Goal: Task Accomplishment & Management: Manage account settings

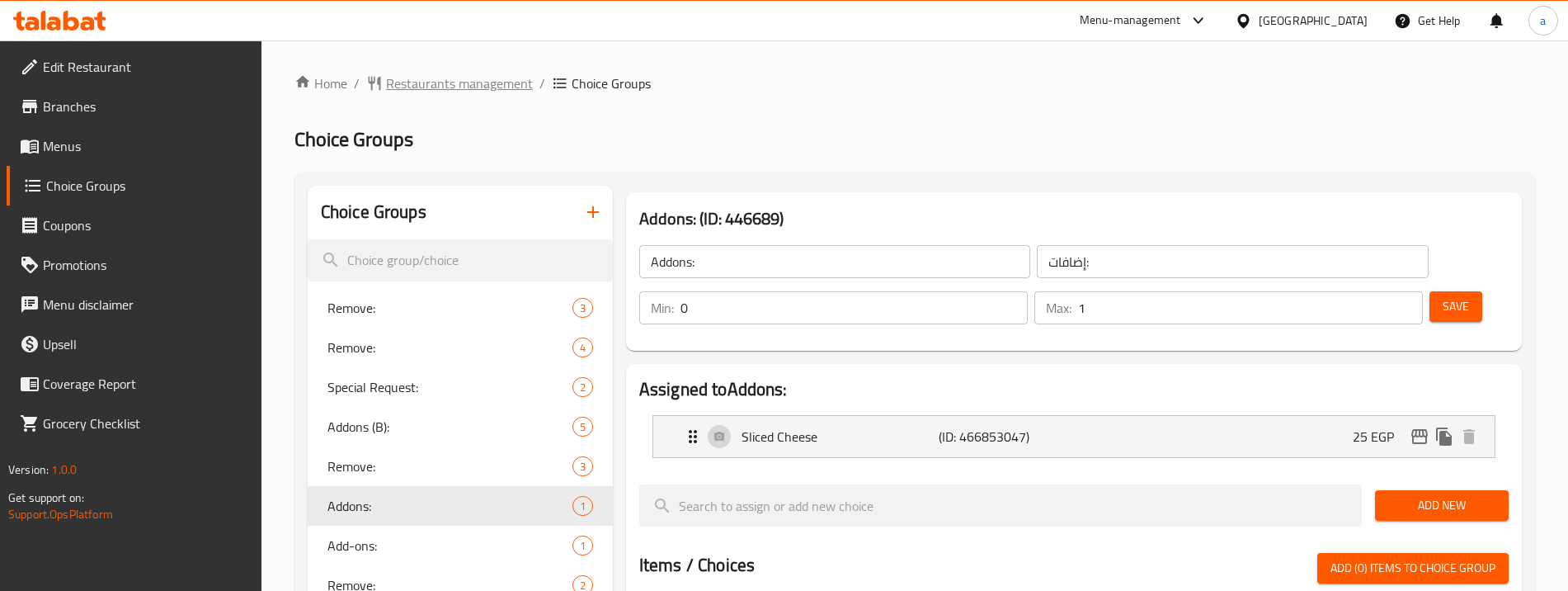
click at [422, 93] on span "Restaurants management" at bounding box center [459, 83] width 146 height 20
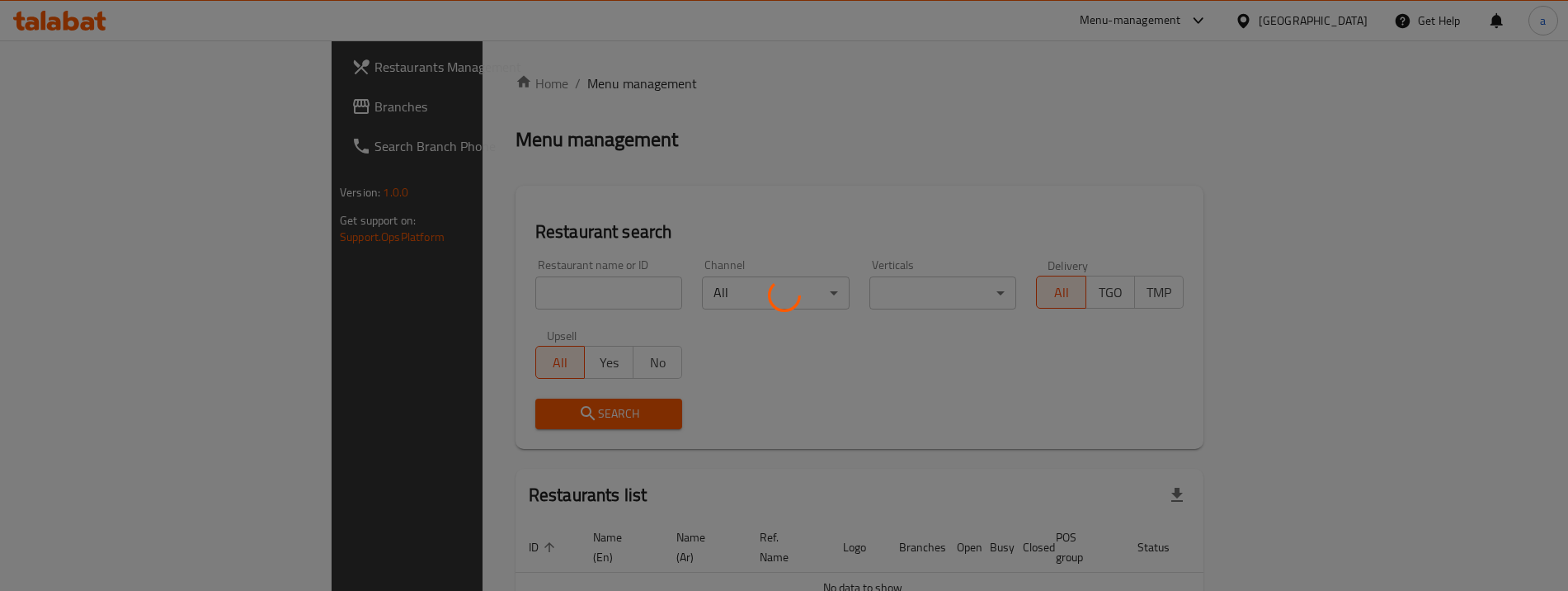
click at [205, 108] on div at bounding box center [784, 296] width 1568 height 591
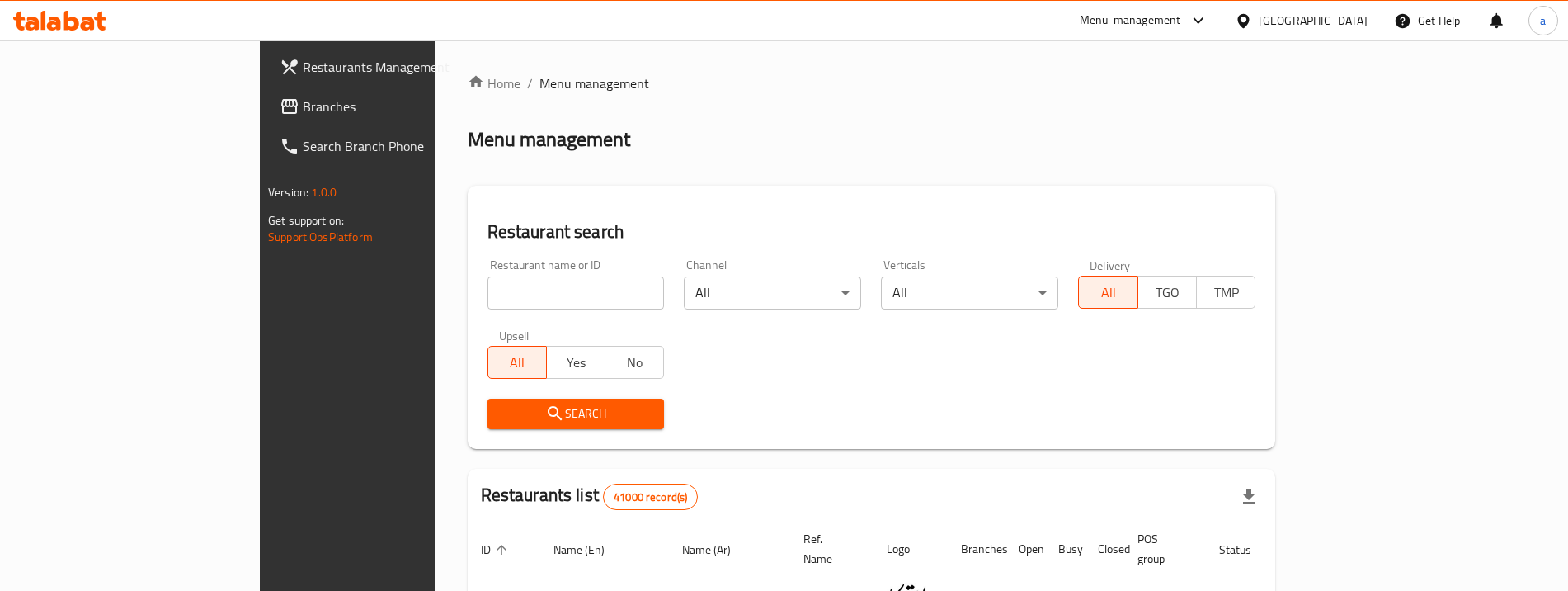
click at [302, 108] on span "Branches" at bounding box center [405, 106] width 206 height 20
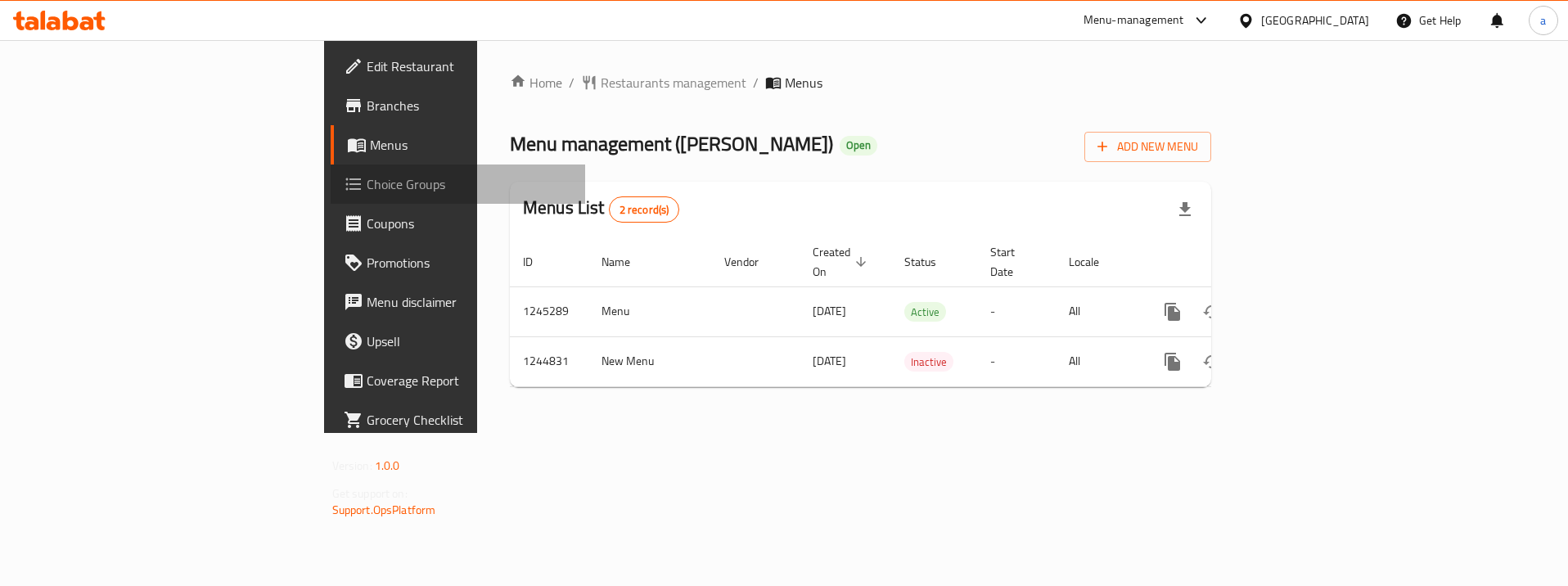
click at [367, 187] on span "Choice Groups" at bounding box center [470, 184] width 207 height 20
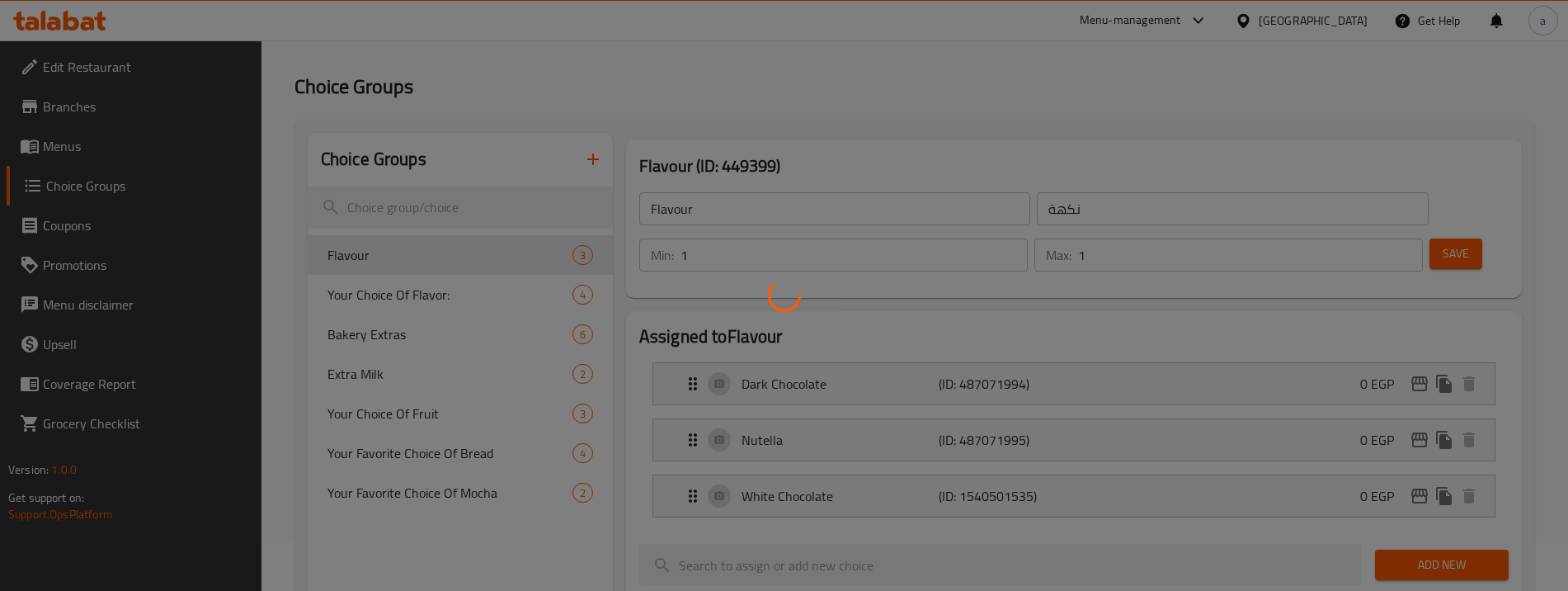
scroll to position [83, 0]
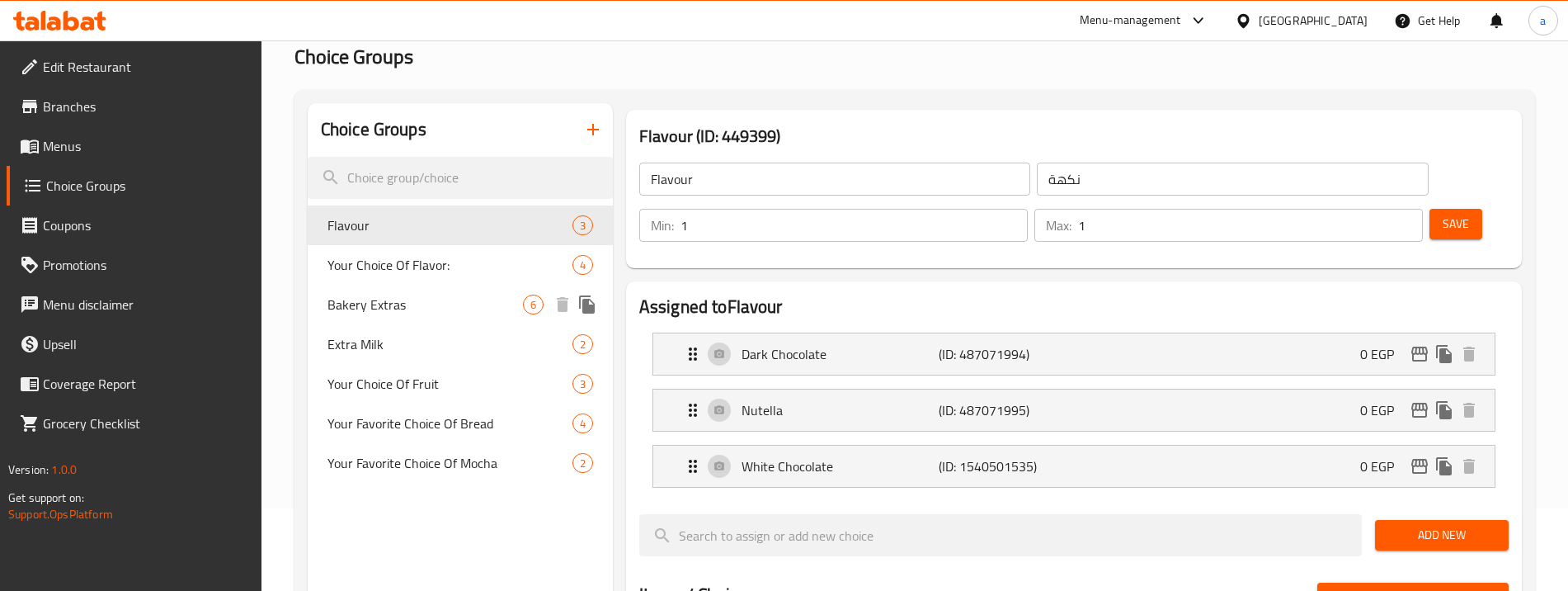
click at [451, 309] on span "Bakery Extras" at bounding box center [425, 304] width 195 height 20
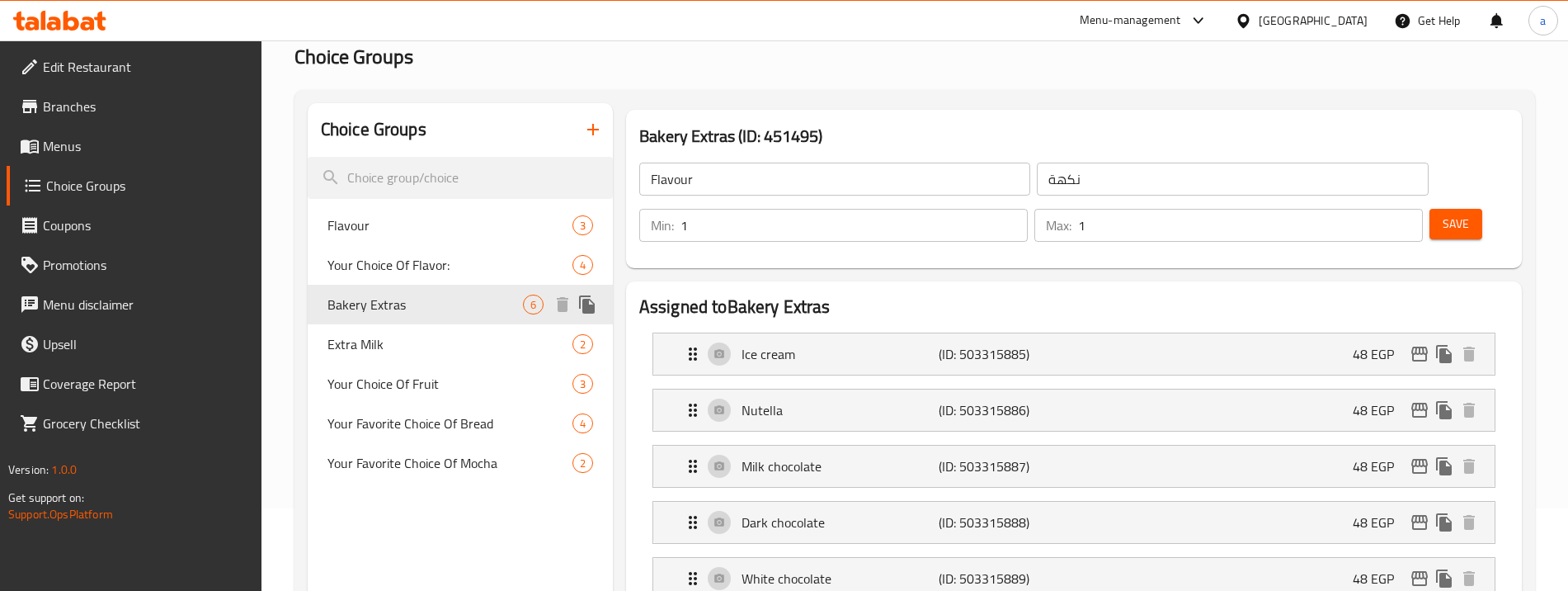
type input "Bakery Extras"
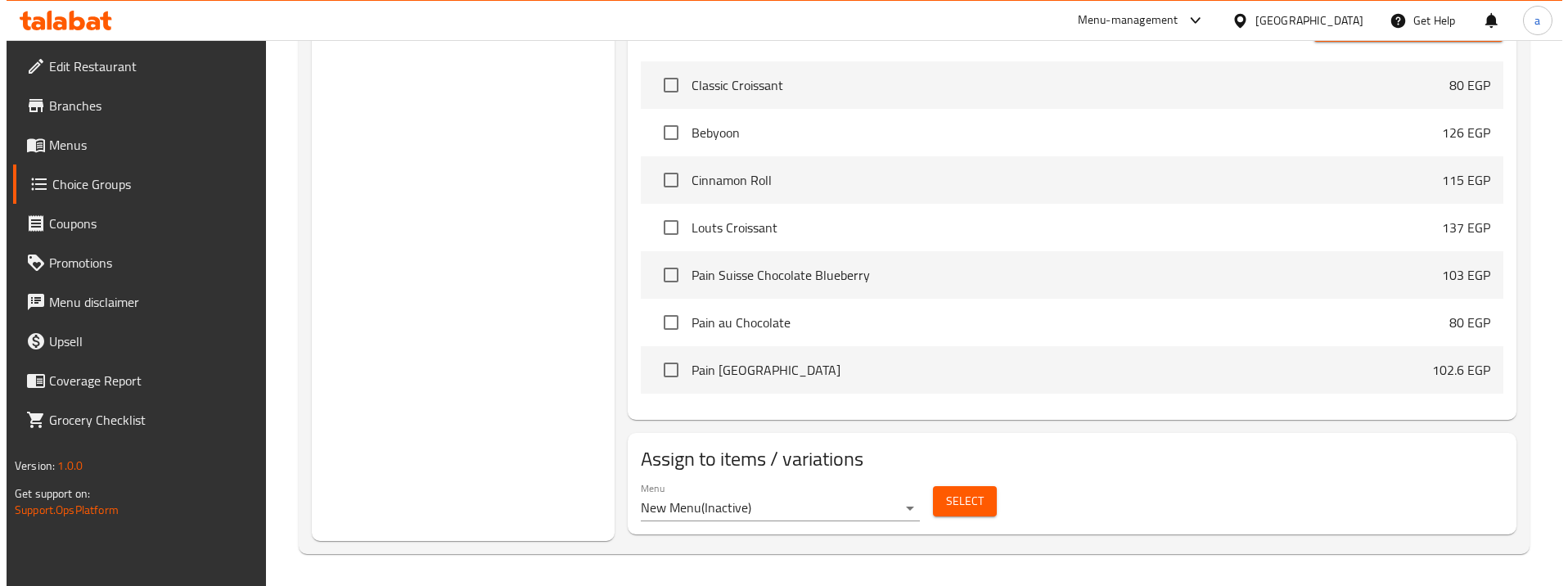
scroll to position [816, 0]
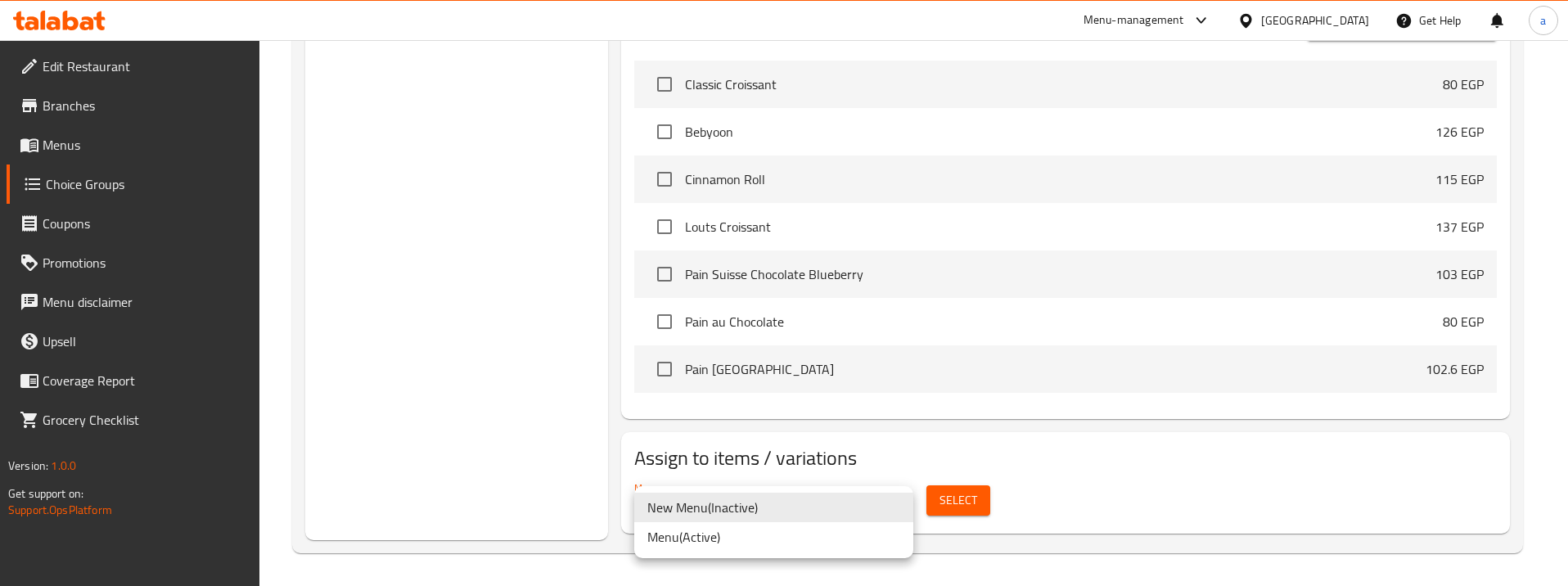
click at [778, 531] on li "Menu ( Active )" at bounding box center [773, 537] width 279 height 29
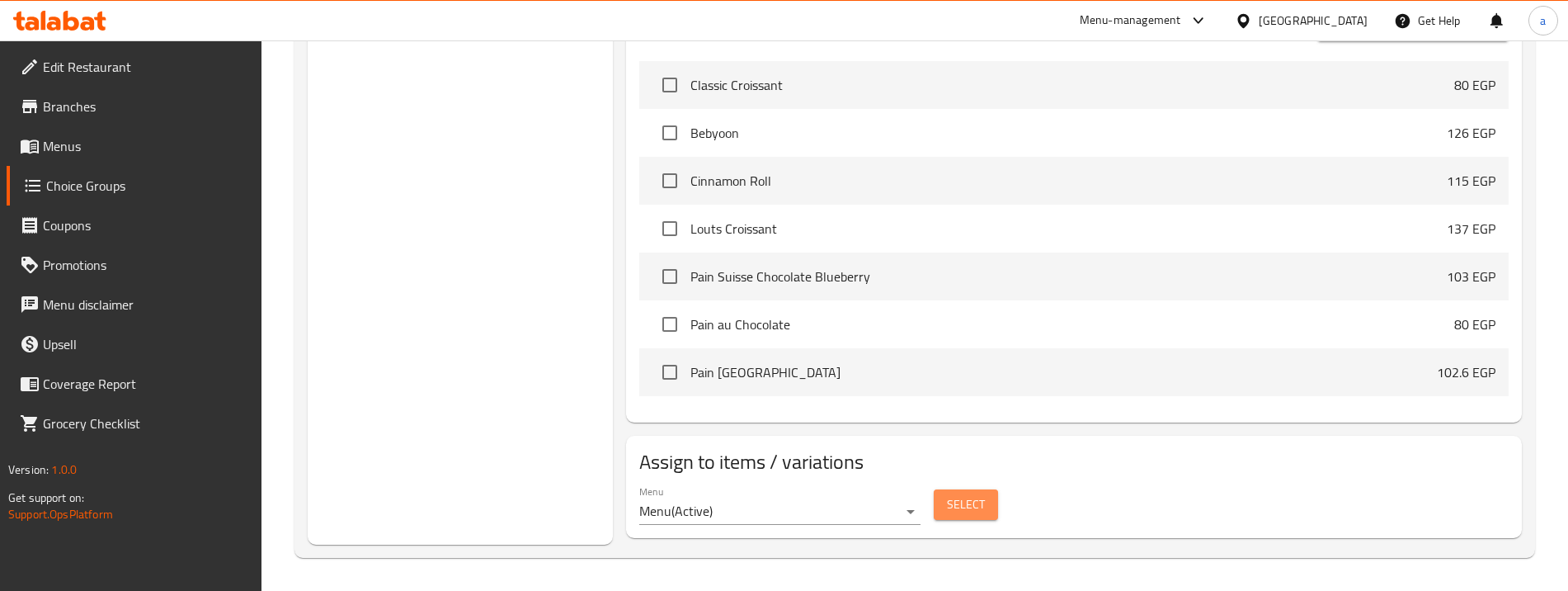
click at [975, 504] on span "Select" at bounding box center [967, 505] width 38 height 21
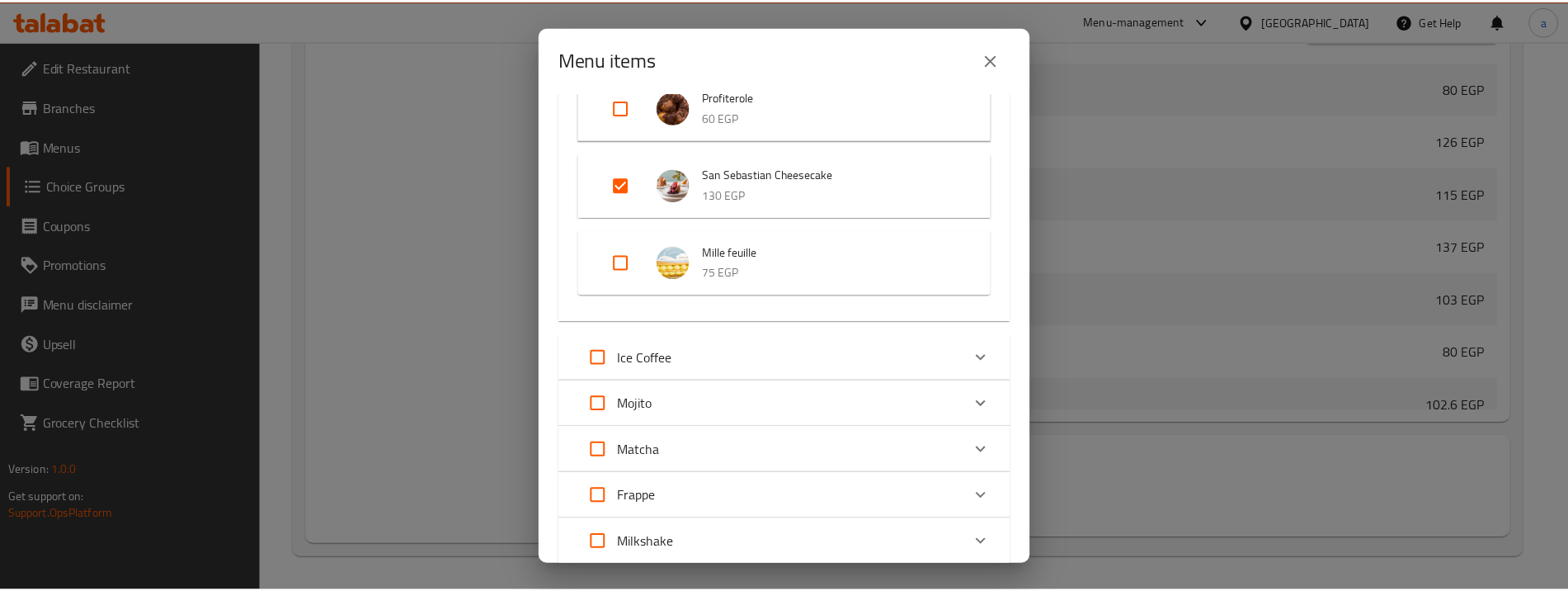
scroll to position [802, 0]
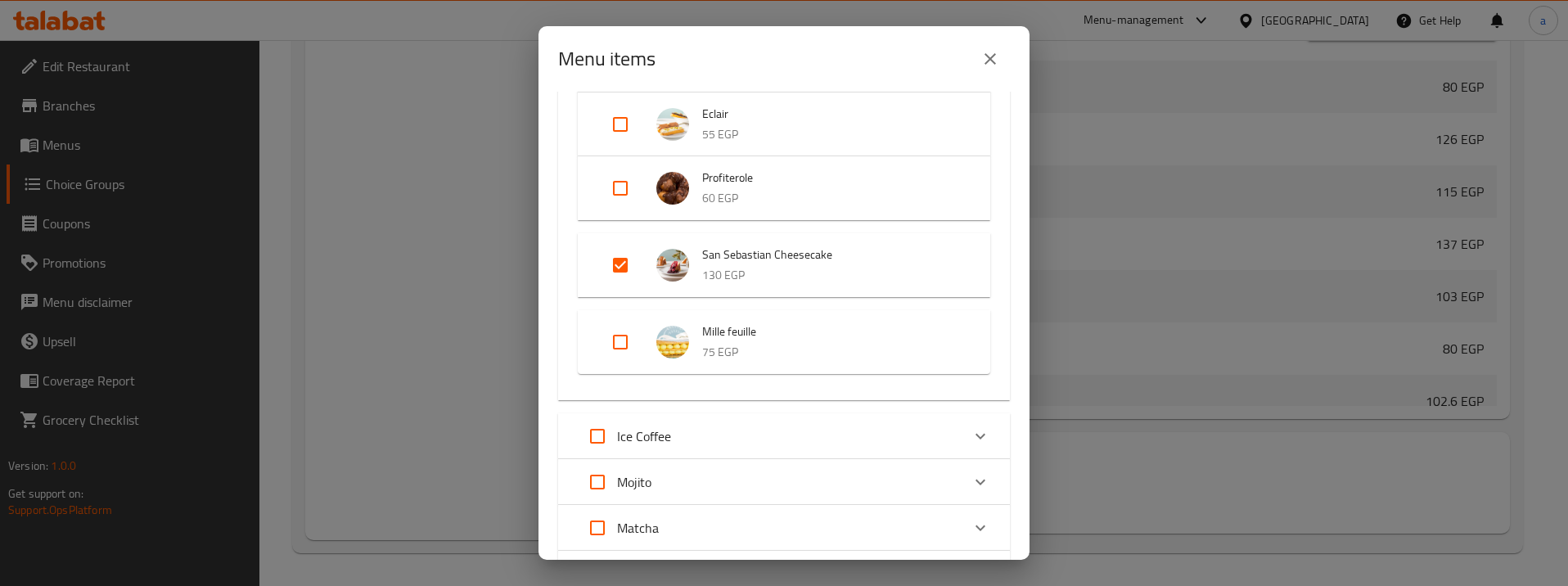
click at [1000, 64] on icon "close" at bounding box center [990, 59] width 20 height 20
